Goal: Check status: Check status

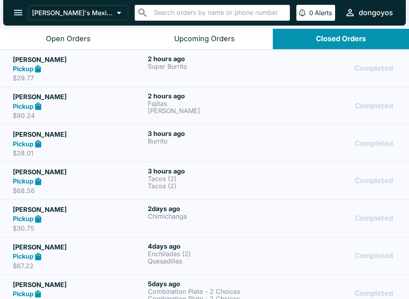
click at [240, 183] on p "Tacos (2)" at bounding box center [214, 185] width 132 height 7
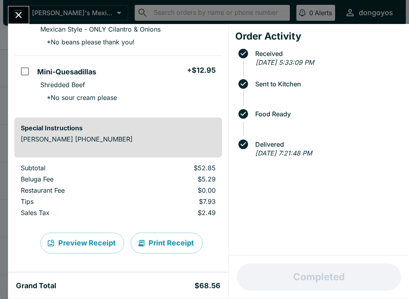
scroll to position [193, 0]
click at [10, 14] on button "Close" at bounding box center [18, 14] width 20 height 17
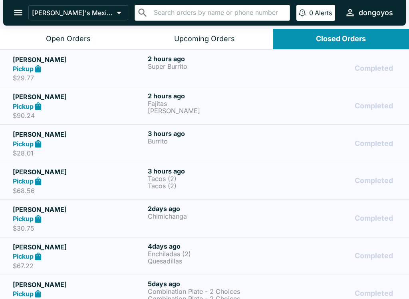
click at [196, 131] on h6 "3 hours ago" at bounding box center [214, 133] width 132 height 8
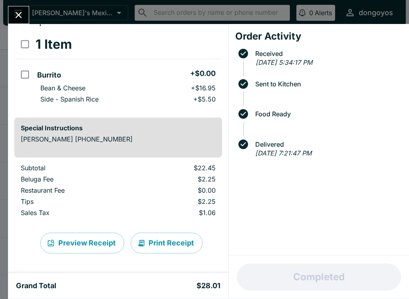
scroll to position [34, 0]
click at [19, 12] on icon "Close" at bounding box center [18, 15] width 11 height 11
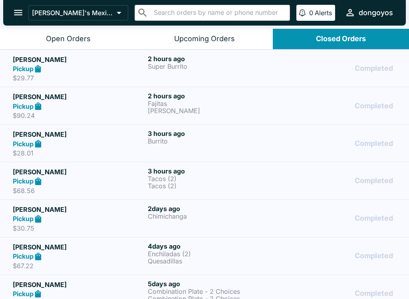
click at [185, 99] on h6 "2 hours ago" at bounding box center [214, 96] width 132 height 8
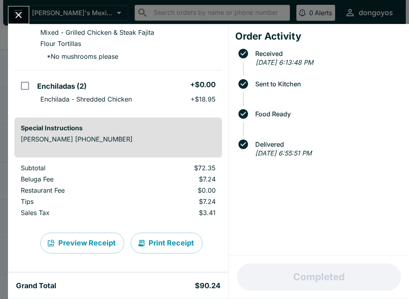
scroll to position [153, 0]
click at [19, 12] on icon "Close" at bounding box center [18, 15] width 11 height 11
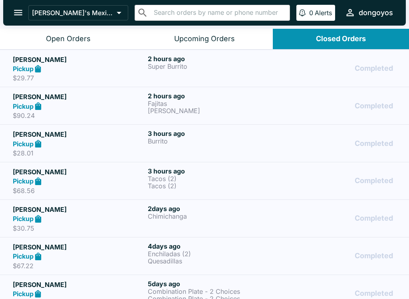
click at [151, 70] on p "Super Burrito" at bounding box center [214, 66] width 132 height 7
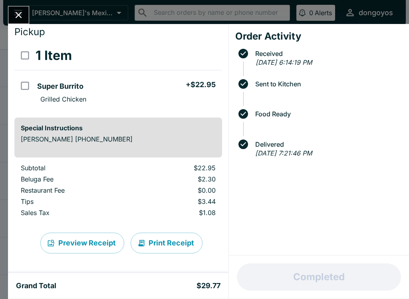
scroll to position [23, 0]
click at [11, 9] on button "Close" at bounding box center [18, 14] width 20 height 17
